Goal: Navigation & Orientation: Find specific page/section

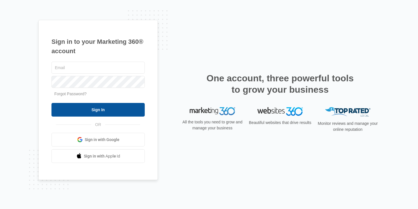
type input "amber.labrunerie@madwire.com"
click at [114, 109] on input "Sign In" at bounding box center [98, 110] width 93 height 14
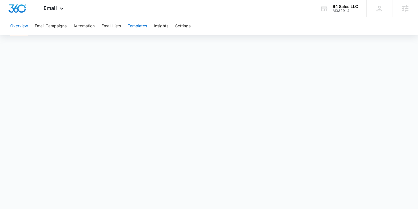
click at [141, 28] on button "Templates" at bounding box center [137, 26] width 19 height 18
click at [61, 12] on icon at bounding box center [61, 10] width 7 height 7
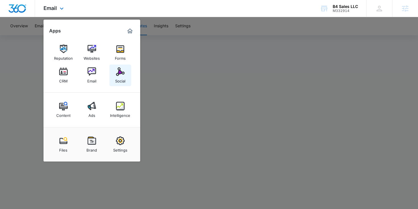
click at [117, 70] on img at bounding box center [120, 71] width 9 height 9
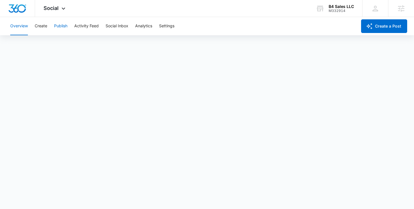
click at [58, 26] on button "Publish" at bounding box center [60, 26] width 13 height 18
click at [44, 42] on button "Schedules" at bounding box center [43, 44] width 19 height 16
click at [36, 26] on button "Create" at bounding box center [41, 26] width 13 height 18
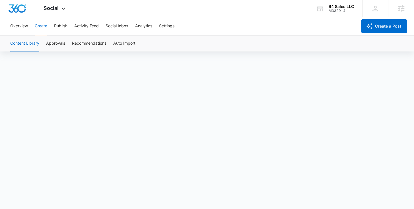
scroll to position [4, 0]
click at [54, 5] on div "Social Apps Reputation Websites Forms CRM Email Social Content Ads Intelligence…" at bounding box center [55, 8] width 40 height 17
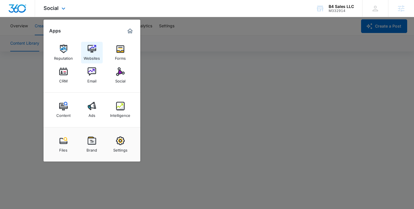
click at [92, 52] on img at bounding box center [92, 49] width 9 height 9
